Goal: Information Seeking & Learning: Learn about a topic

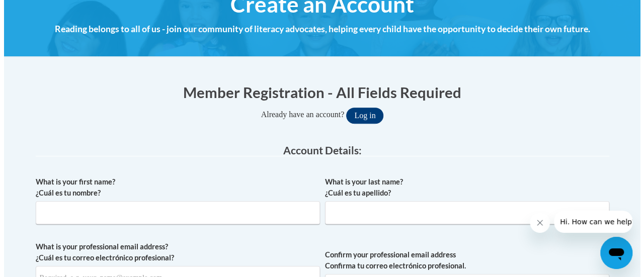
scroll to position [137, 0]
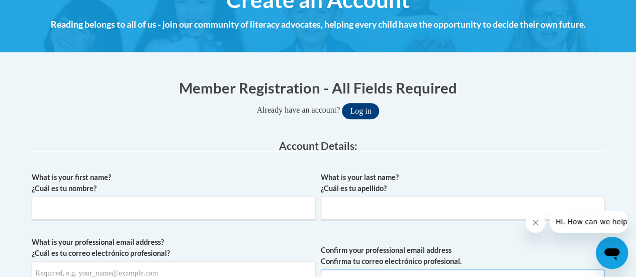
type input "jean.cieczka@rusd.org"
click at [358, 113] on button "Log in" at bounding box center [360, 111] width 37 height 16
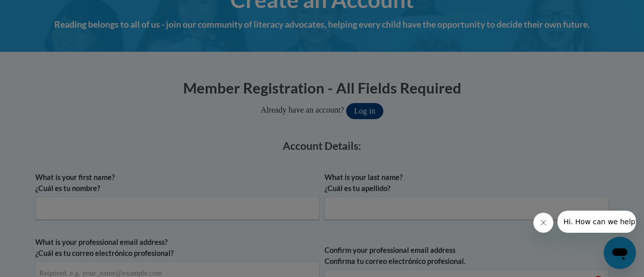
click at [358, 113] on body "This site uses cookies to help improve your learning experience. By continuing …" at bounding box center [322, 1] width 644 height 277
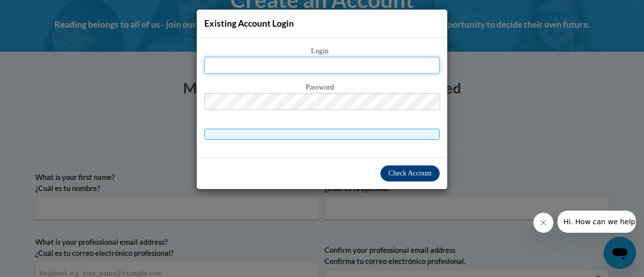
click at [328, 64] on input "text" at bounding box center [321, 65] width 235 height 17
type input "jean.cieczka@rusd.org"
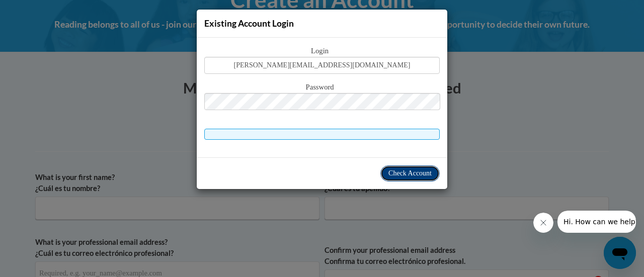
click at [425, 172] on span "Check Account" at bounding box center [409, 173] width 43 height 8
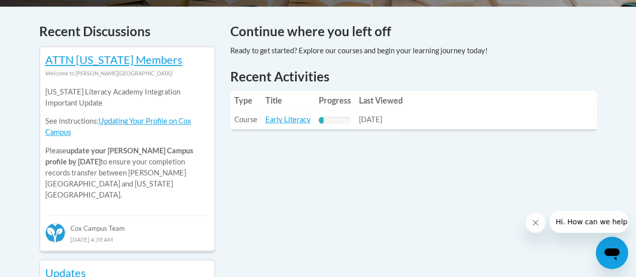
scroll to position [423, 0]
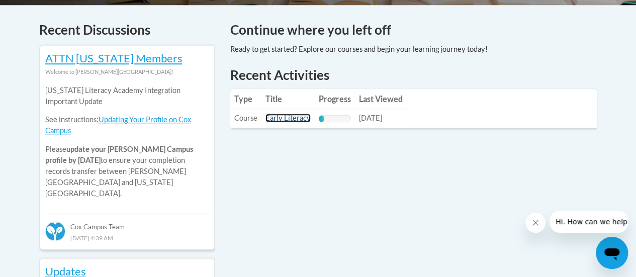
click at [284, 122] on link "Early Literacy" at bounding box center [287, 118] width 45 height 9
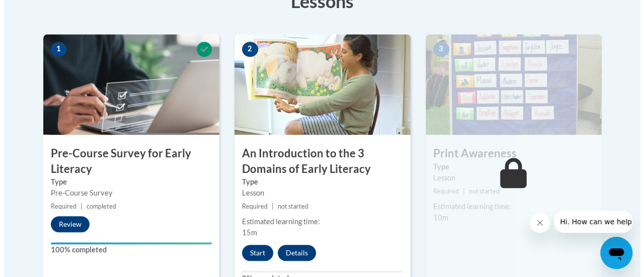
scroll to position [304, 0]
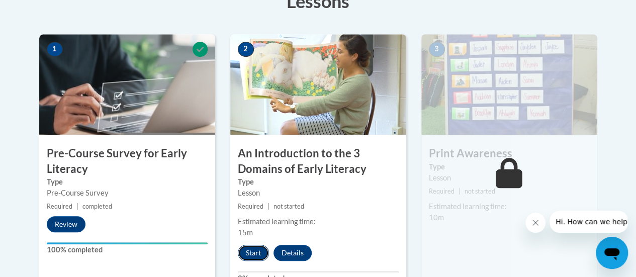
click at [253, 251] on button "Start" at bounding box center [253, 253] width 31 height 16
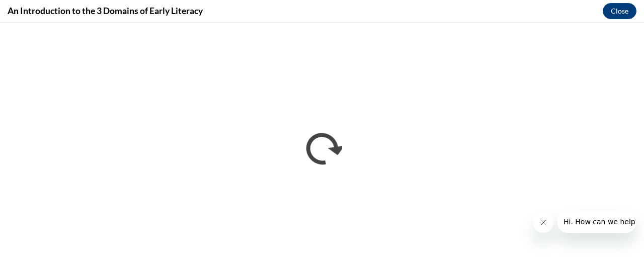
scroll to position [0, 0]
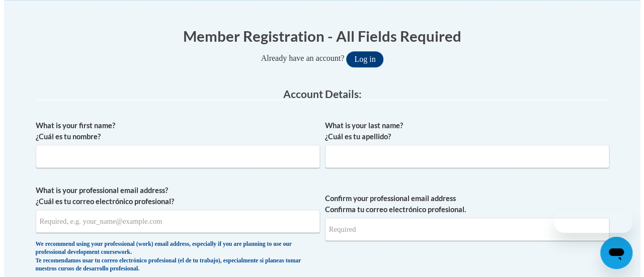
scroll to position [184, 0]
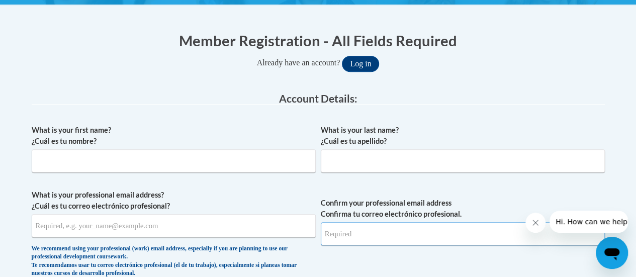
type input "jean.cieczka@rusd.org"
click at [366, 64] on button "Log in" at bounding box center [360, 64] width 37 height 16
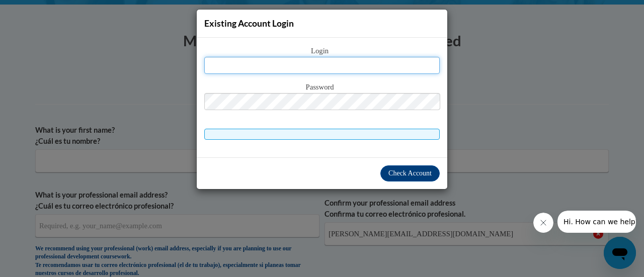
click at [323, 61] on input "text" at bounding box center [321, 65] width 235 height 17
type input "jean.cieczka@rusd.org"
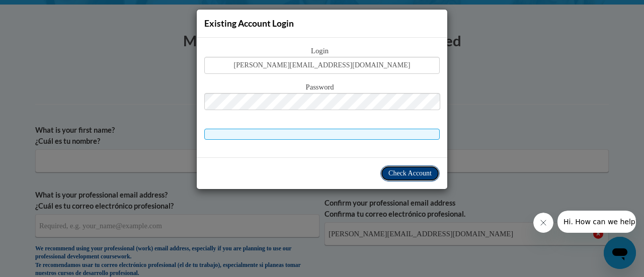
click at [417, 173] on span "Check Account" at bounding box center [409, 173] width 43 height 8
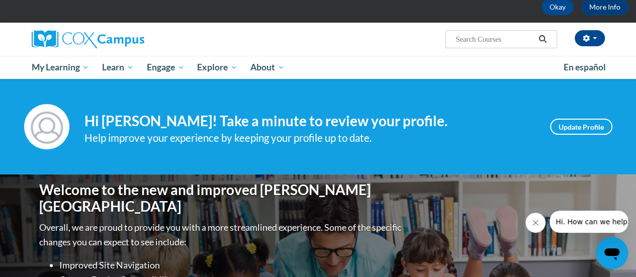
scroll to position [50, 0]
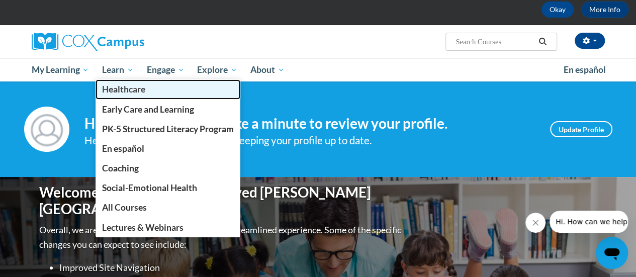
click at [112, 80] on link "Healthcare" at bounding box center [168, 89] width 145 height 20
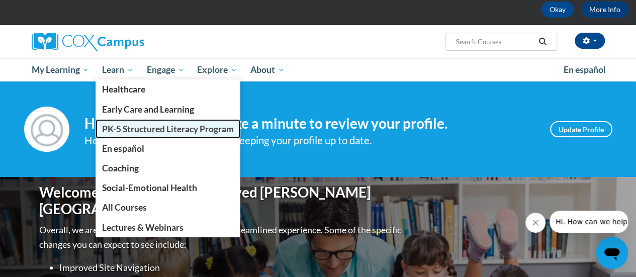
click at [161, 129] on span "PK-5 Structured Literacy Program" at bounding box center [168, 129] width 132 height 11
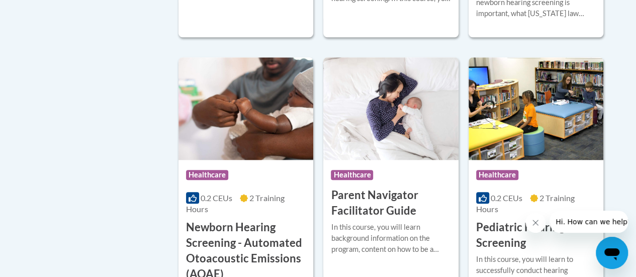
scroll to position [505, 0]
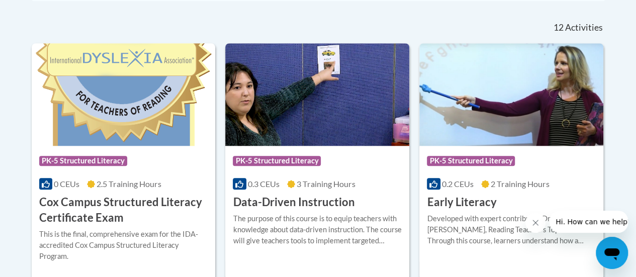
scroll to position [410, 0]
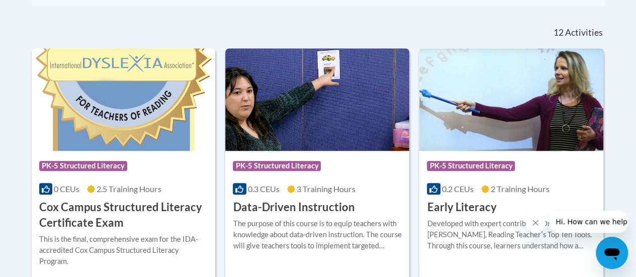
click at [520, 102] on img at bounding box center [511, 99] width 184 height 103
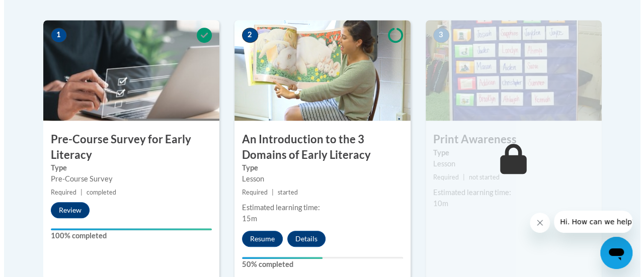
scroll to position [318, 0]
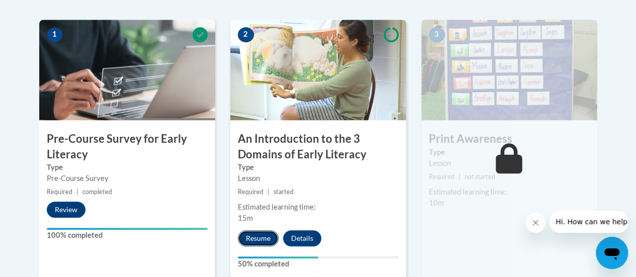
click at [247, 239] on button "Resume" at bounding box center [258, 238] width 41 height 16
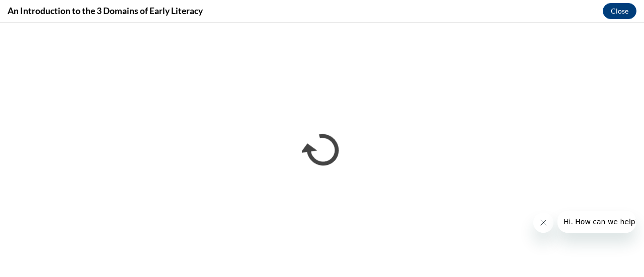
scroll to position [0, 0]
